Goal: Share content

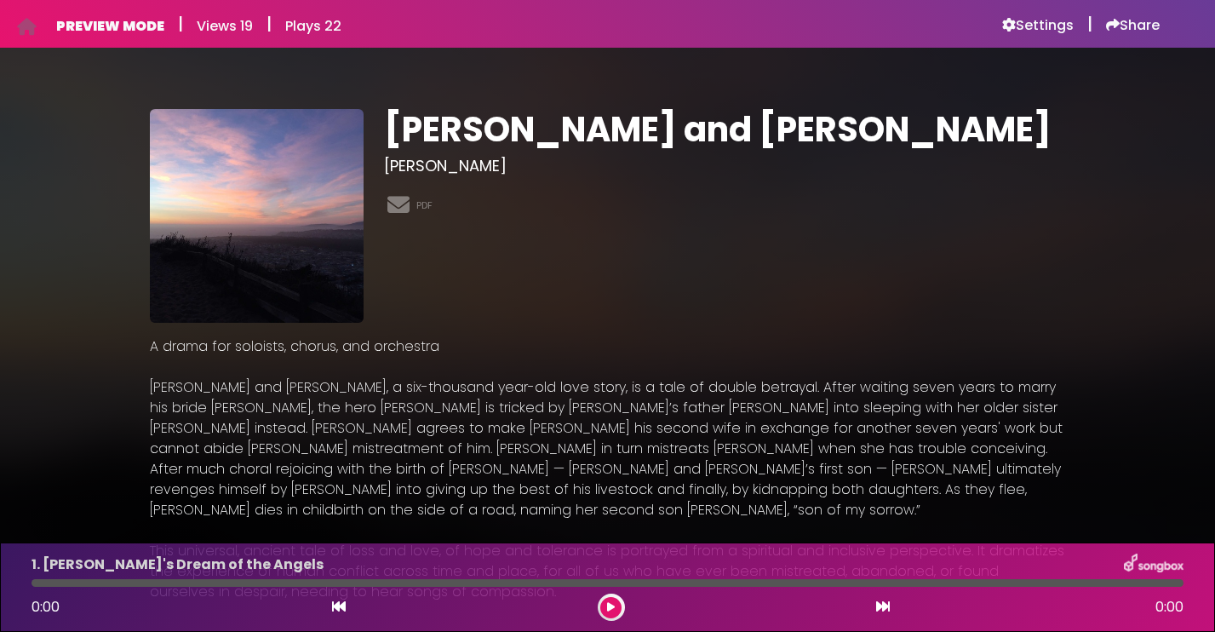
click at [882, 610] on icon at bounding box center [883, 607] width 14 height 14
click at [611, 608] on icon at bounding box center [611, 607] width 7 height 10
click at [884, 608] on icon at bounding box center [883, 607] width 14 height 14
click at [616, 610] on button at bounding box center [610, 607] width 21 height 21
click at [339, 614] on button at bounding box center [338, 607] width 15 height 22
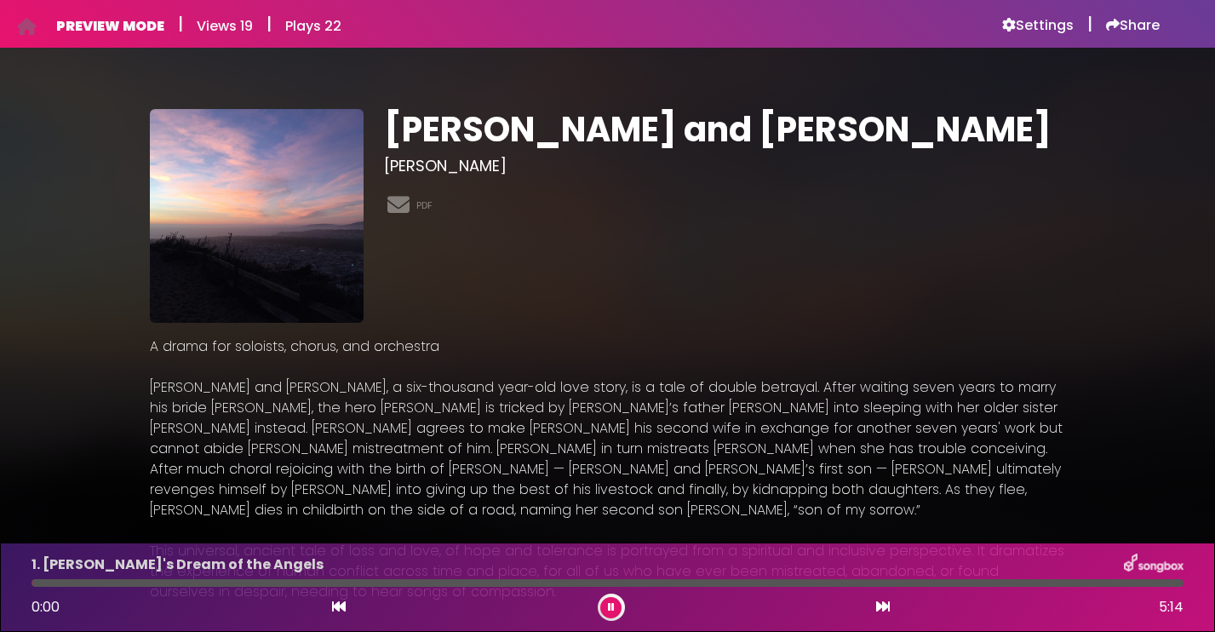
click at [339, 614] on button at bounding box center [338, 607] width 15 height 22
click at [337, 610] on icon at bounding box center [339, 607] width 14 height 14
click at [616, 607] on button at bounding box center [610, 607] width 21 height 21
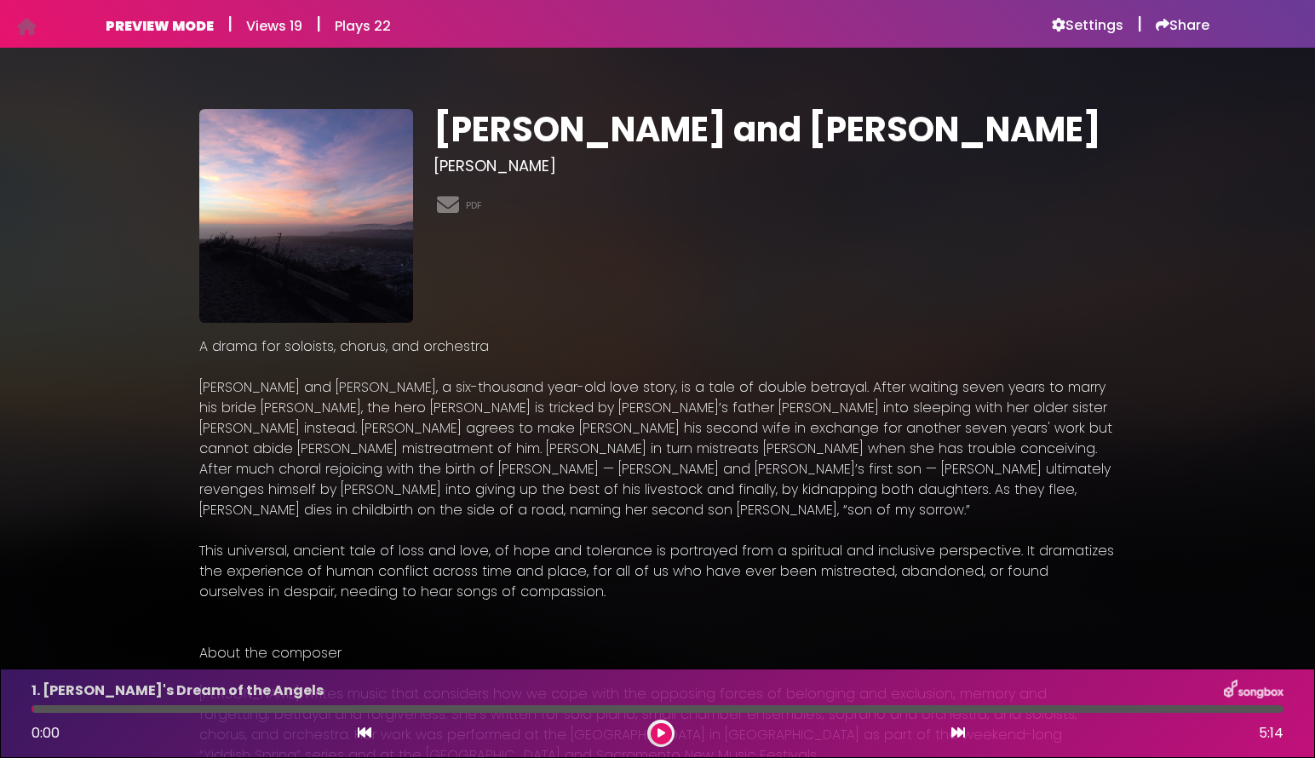
click at [875, 576] on p "A drama for soloists, chorus, and orchestra Jacob and Rachel, a six-thousand ye…" at bounding box center [657, 612] width 916 height 552
click at [478, 204] on link "PDF" at bounding box center [474, 205] width 16 height 14
click at [755, 263] on div "Jacob and Rachel Miriam Miller PDF" at bounding box center [774, 216] width 703 height 214
click at [1173, 26] on h6 "Share" at bounding box center [1183, 25] width 54 height 17
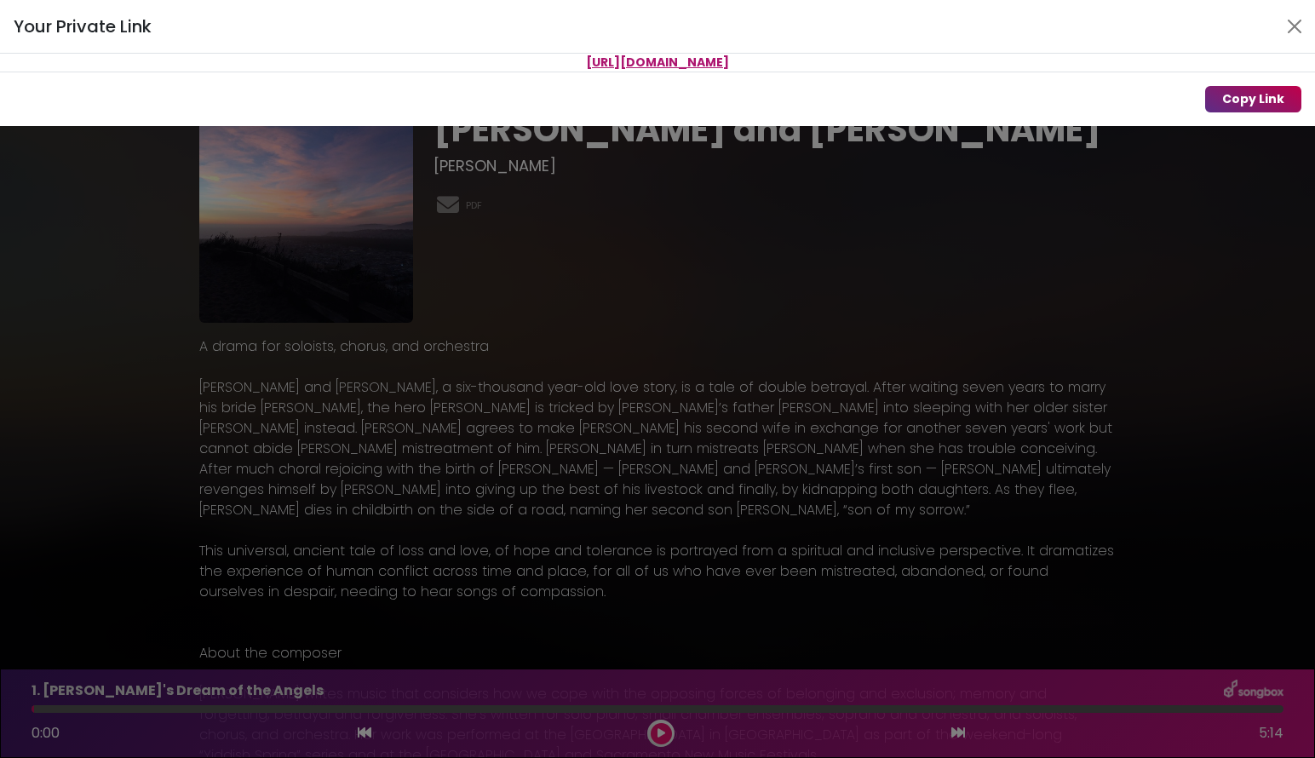
click at [1239, 98] on button "Copy Link" at bounding box center [1253, 99] width 96 height 26
